Goal: Task Accomplishment & Management: Use online tool/utility

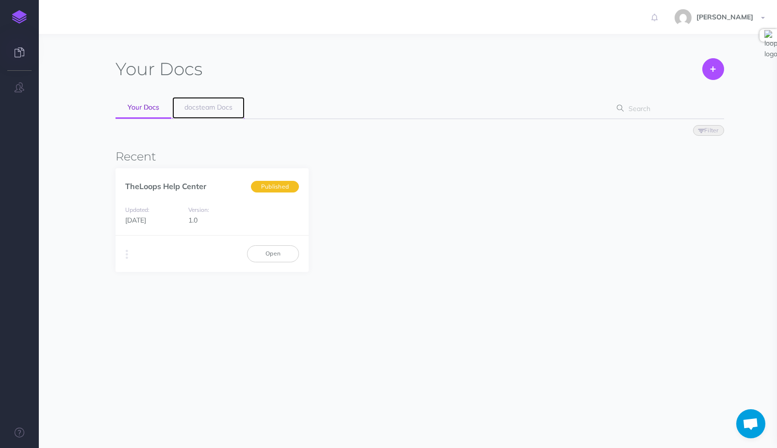
click at [202, 104] on span "docsteam Docs" at bounding box center [208, 107] width 48 height 9
click at [139, 116] on link "Your Docs" at bounding box center [144, 108] width 56 height 22
click at [751, 19] on span "[PERSON_NAME]" at bounding box center [725, 17] width 66 height 9
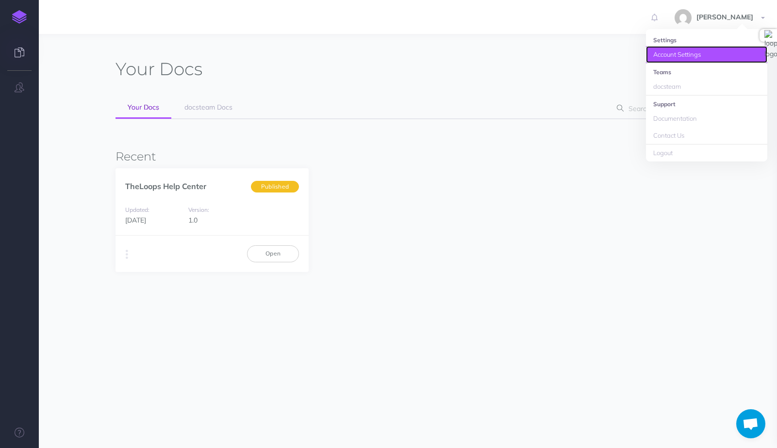
click at [681, 54] on link "Account Settings" at bounding box center [706, 54] width 121 height 17
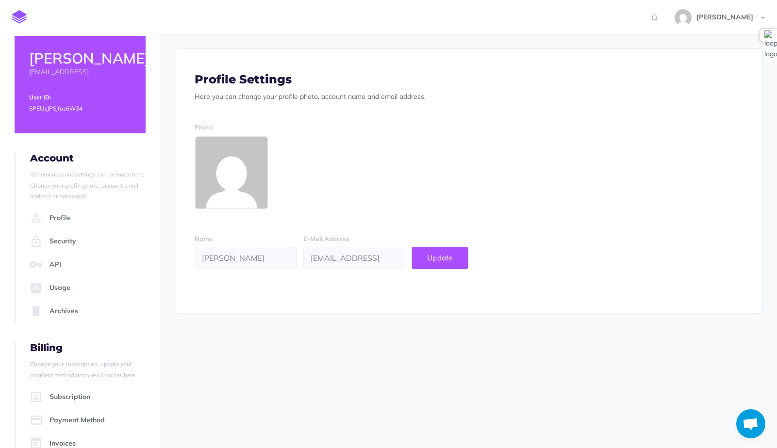
scroll to position [14, 0]
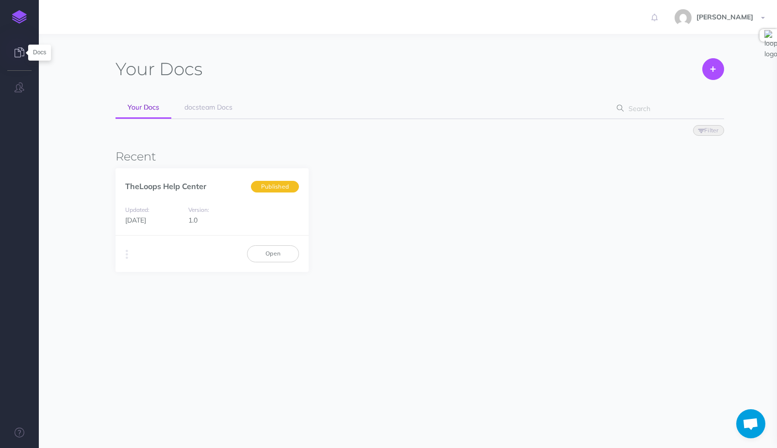
click at [19, 53] on icon at bounding box center [20, 53] width 10 height 10
click at [263, 256] on link "Open" at bounding box center [273, 254] width 52 height 17
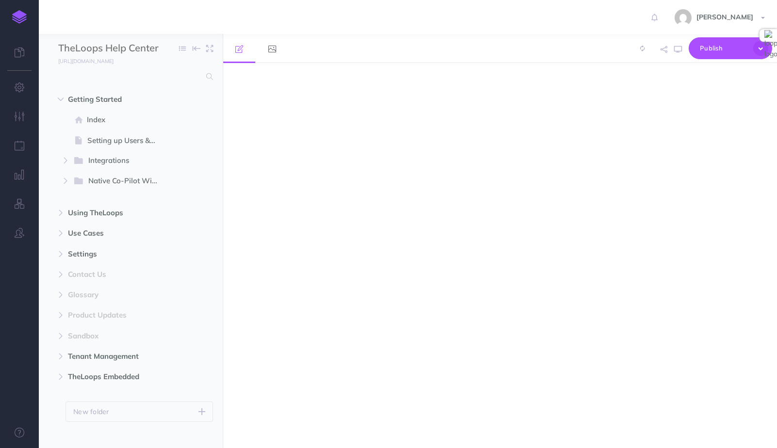
select select "null"
